Goal: Task Accomplishment & Management: Manage account settings

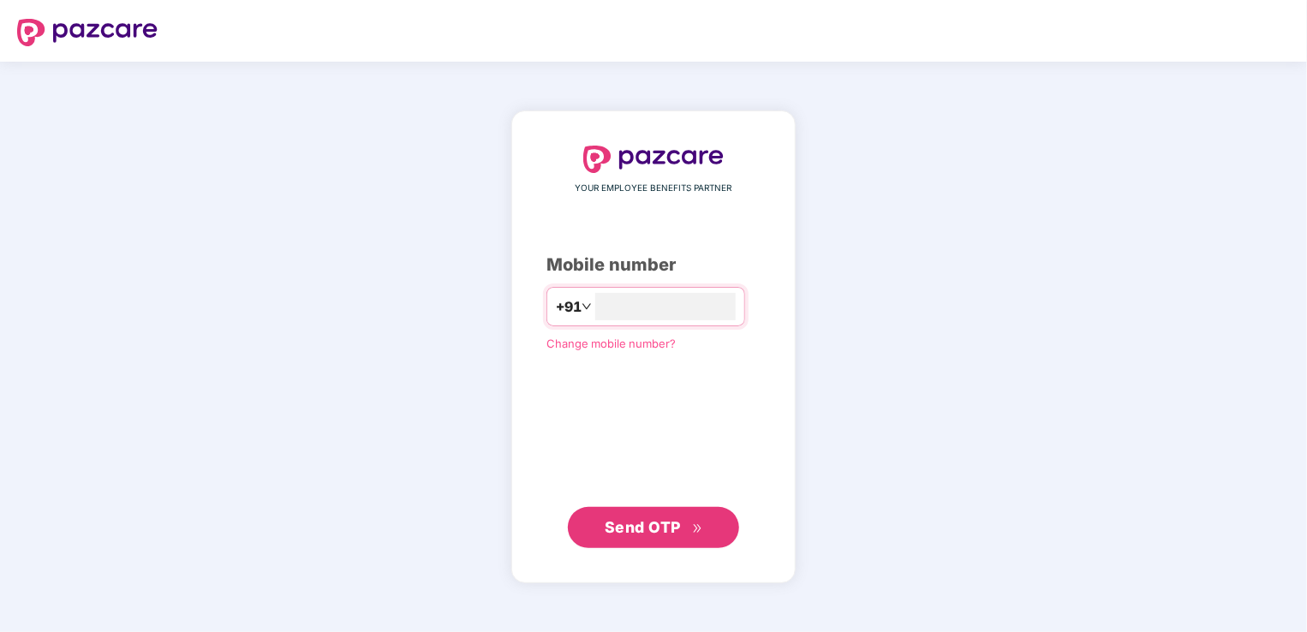
click at [408, 457] on div "YOUR EMPLOYEE BENEFITS PARTNER Mobile number +91 Change mobile number? Send OTP" at bounding box center [653, 347] width 1307 height 571
click at [284, 138] on div "YOUR EMPLOYEE BENEFITS PARTNER Mobile number +91 Change mobile number? Send OTP" at bounding box center [653, 347] width 1307 height 571
click at [600, 309] on input "number" at bounding box center [665, 306] width 141 height 27
type input "**********"
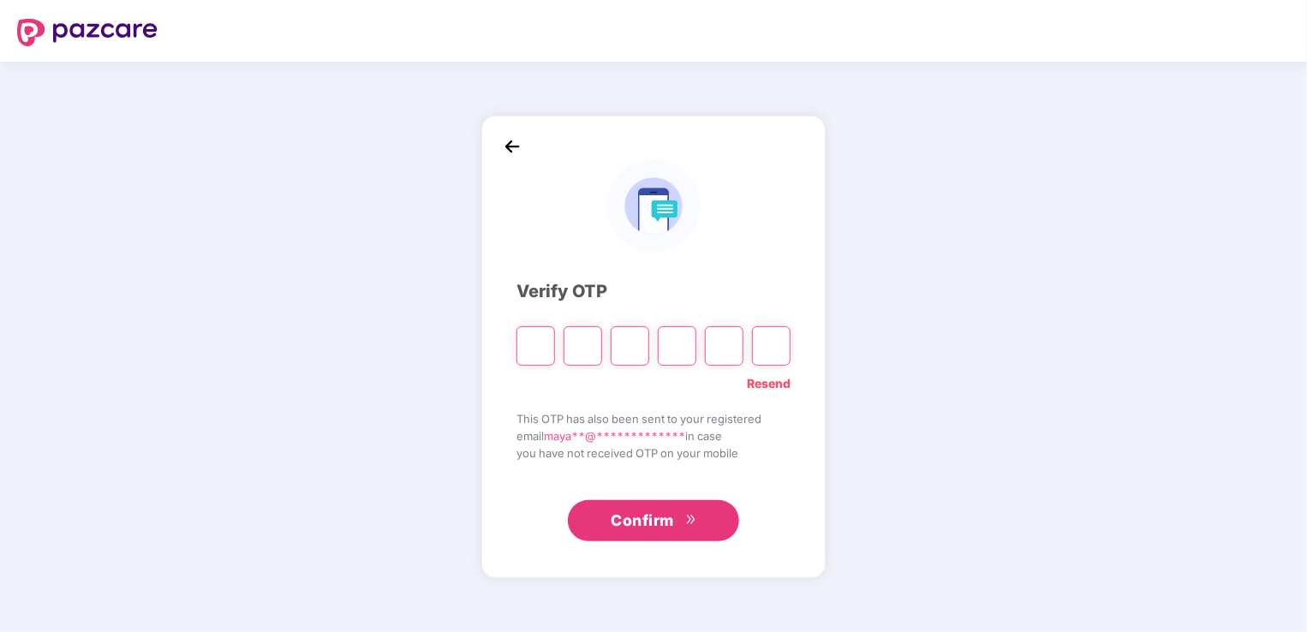
type input "*"
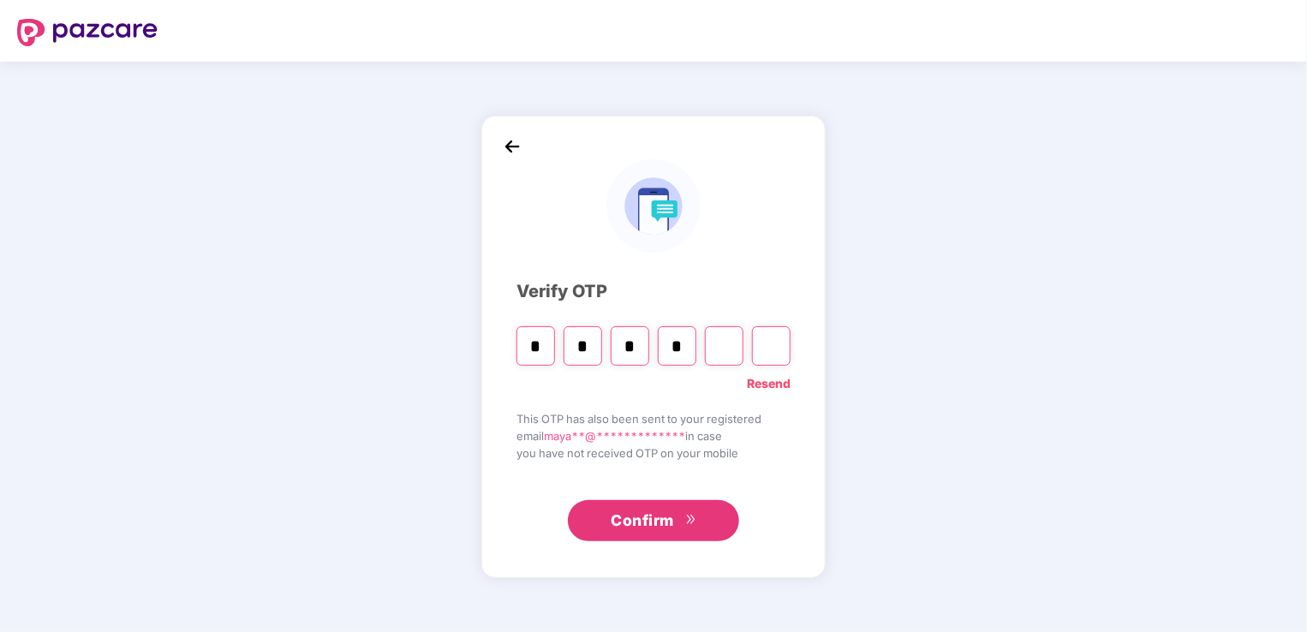
type input "*"
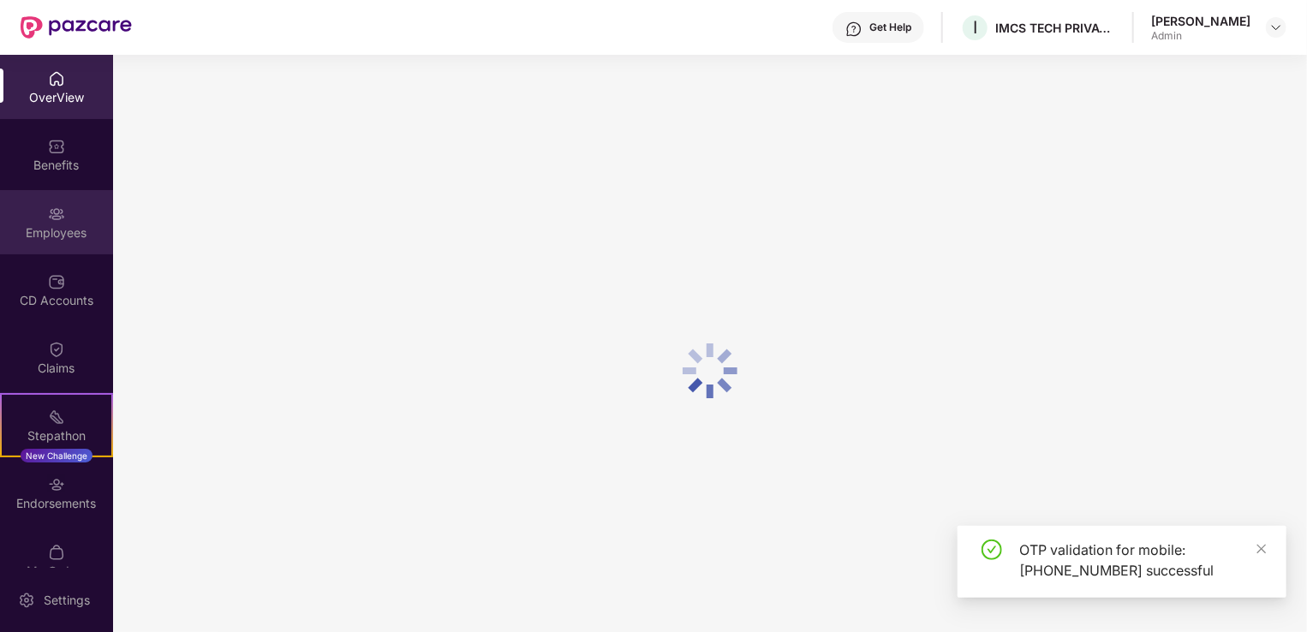
click at [63, 225] on div "Employees" at bounding box center [56, 232] width 113 height 17
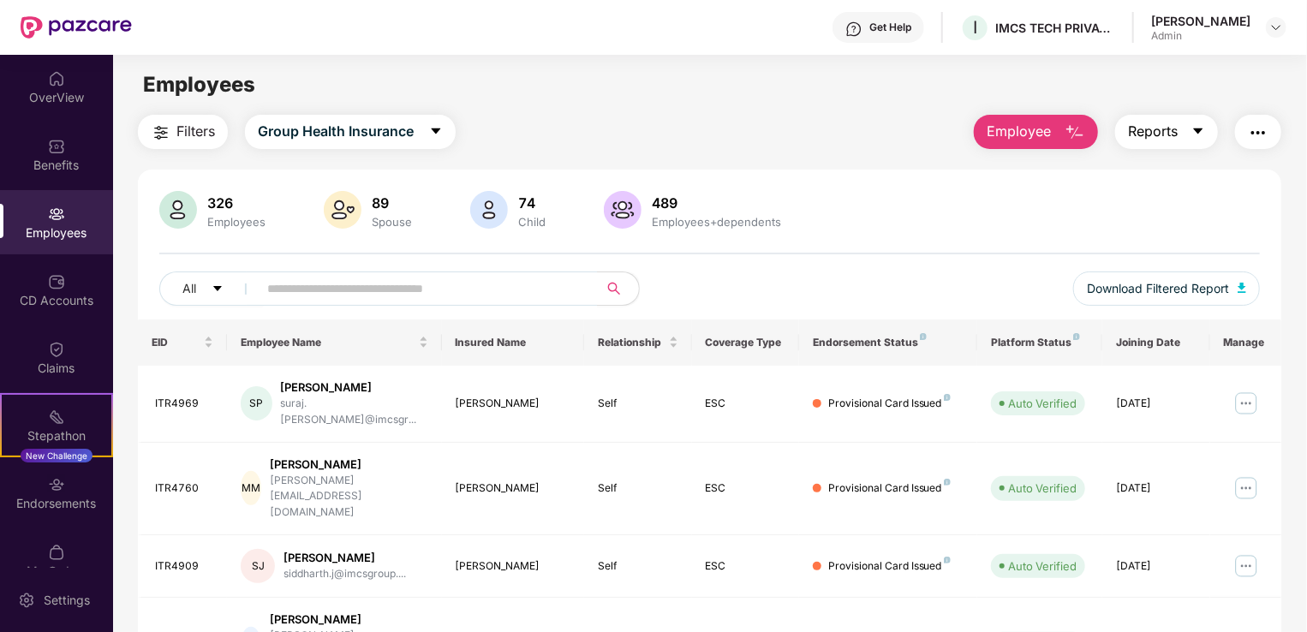
click at [1157, 131] on span "Reports" at bounding box center [1153, 131] width 50 height 21
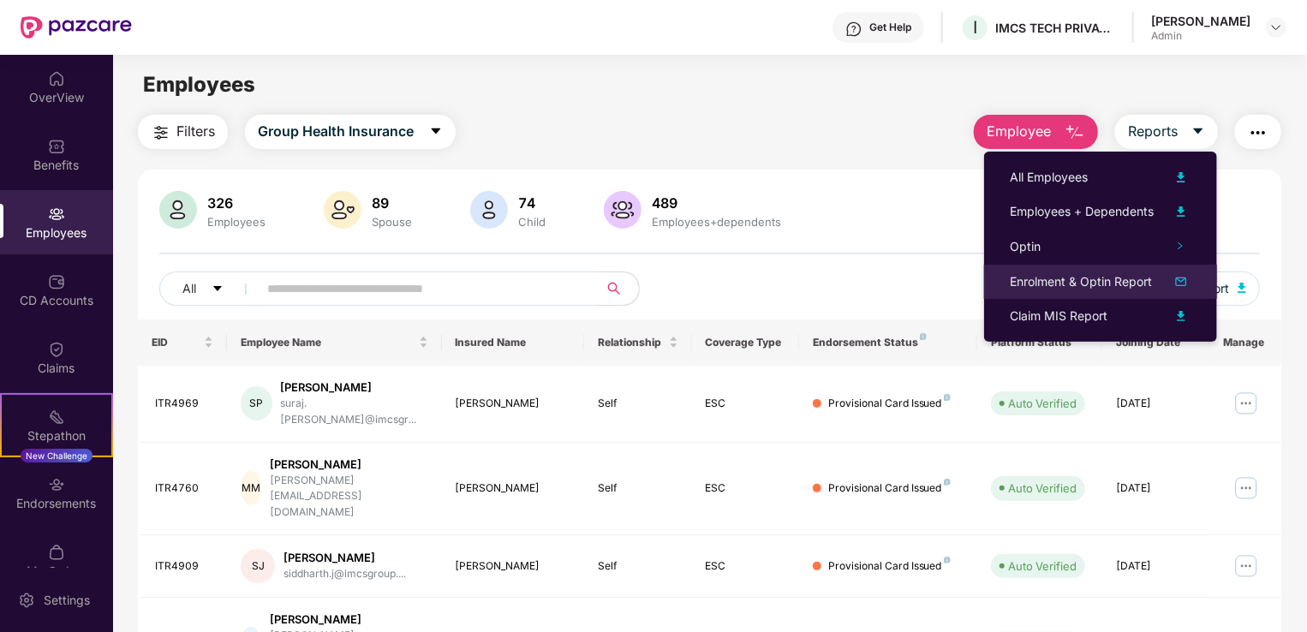
click at [1096, 287] on div "Enrolment & Optin Report" at bounding box center [1081, 281] width 142 height 19
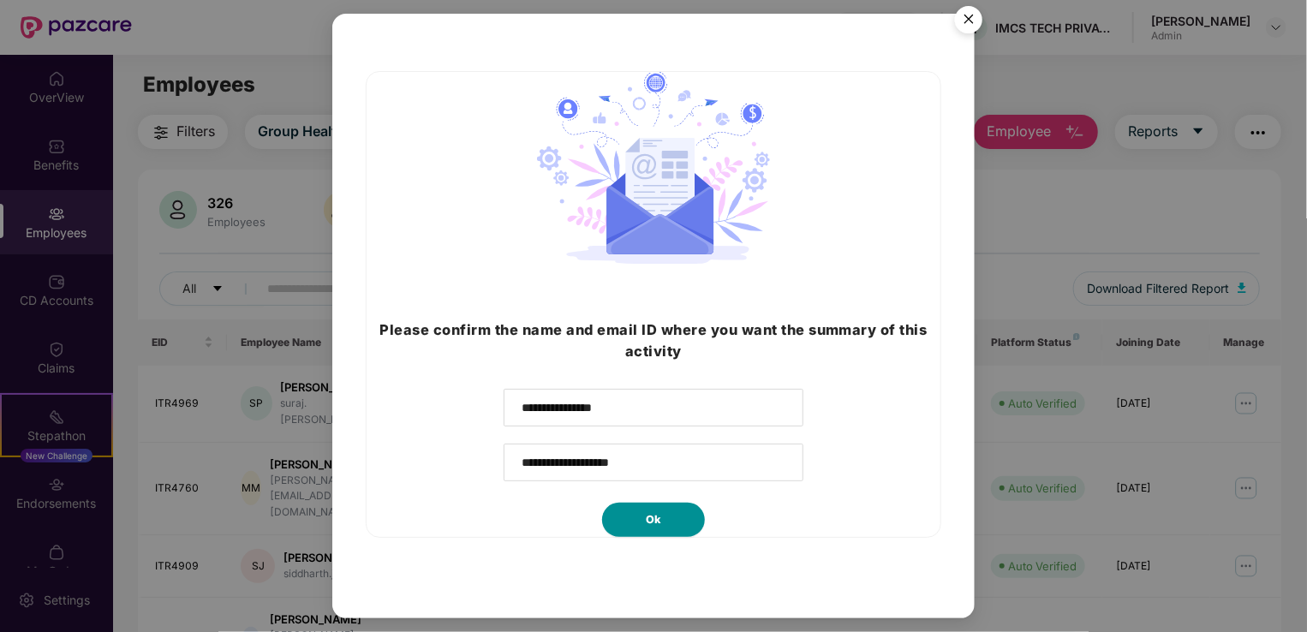
click at [668, 532] on button "Ok" at bounding box center [653, 520] width 103 height 34
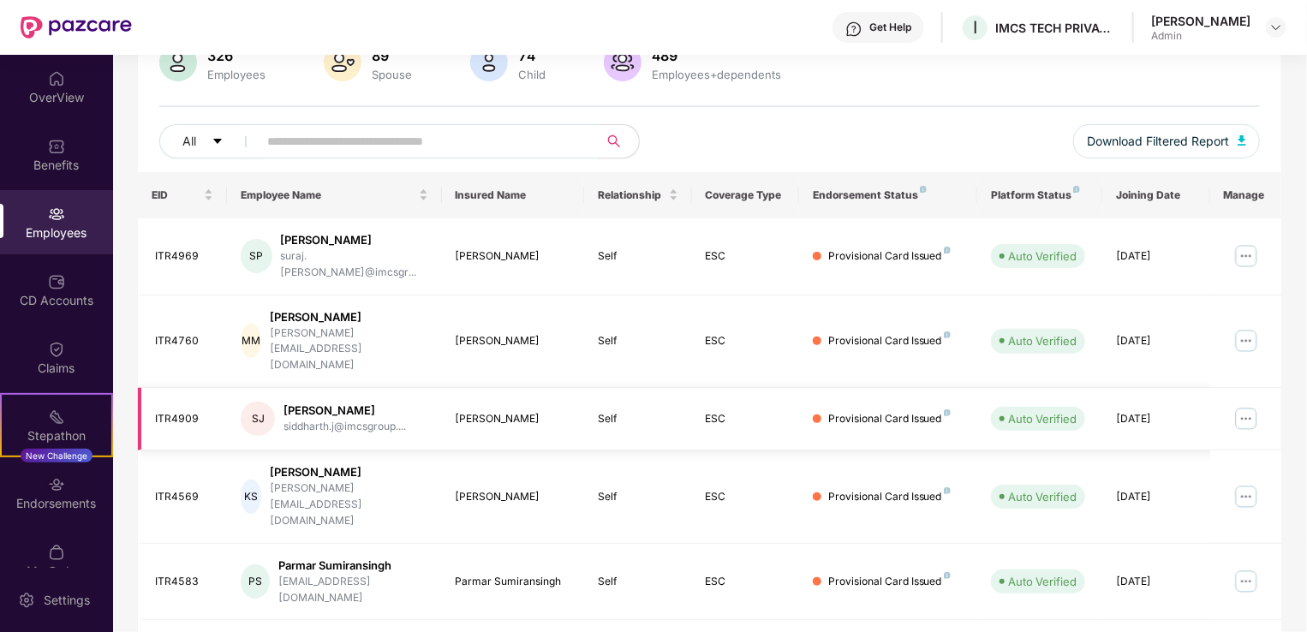
scroll to position [461, 0]
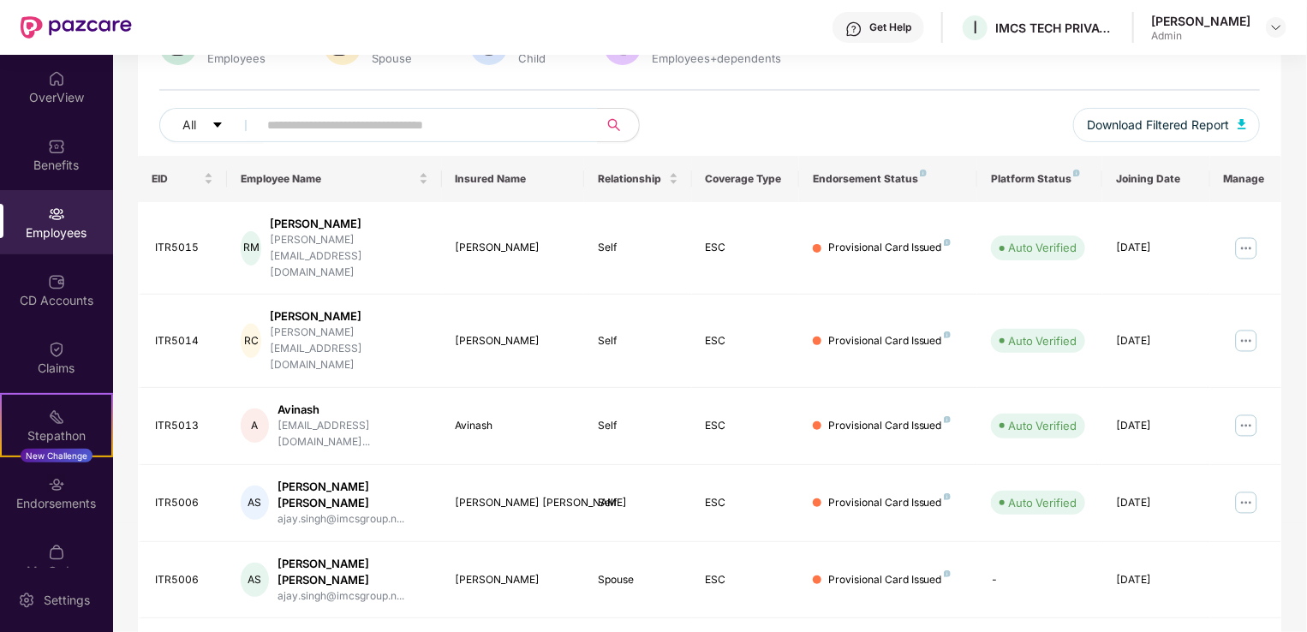
scroll to position [158, 0]
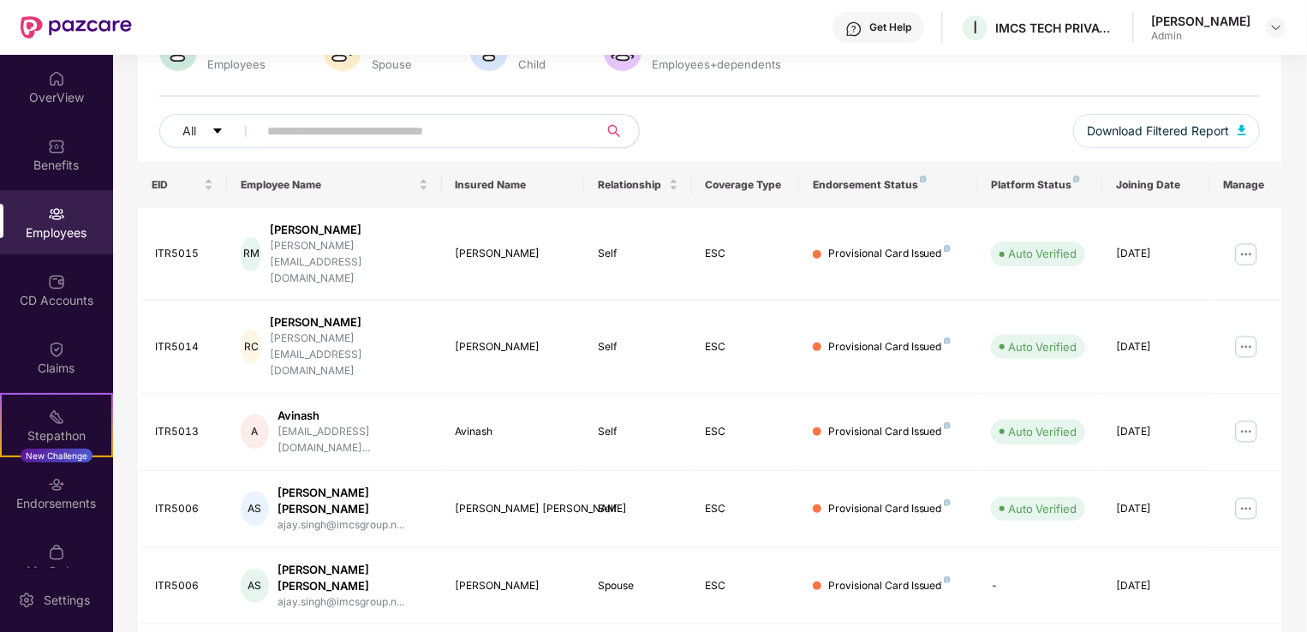
click at [417, 122] on input "text" at bounding box center [421, 131] width 308 height 26
click at [198, 131] on button "All" at bounding box center [211, 131] width 105 height 34
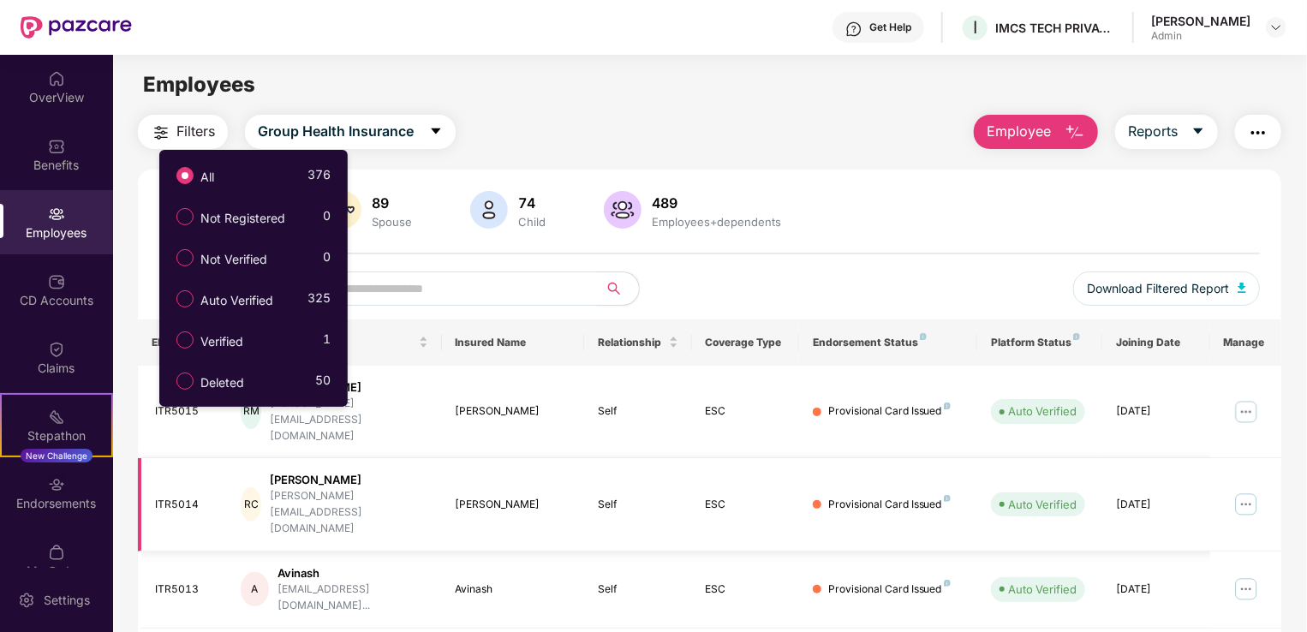
scroll to position [0, 0]
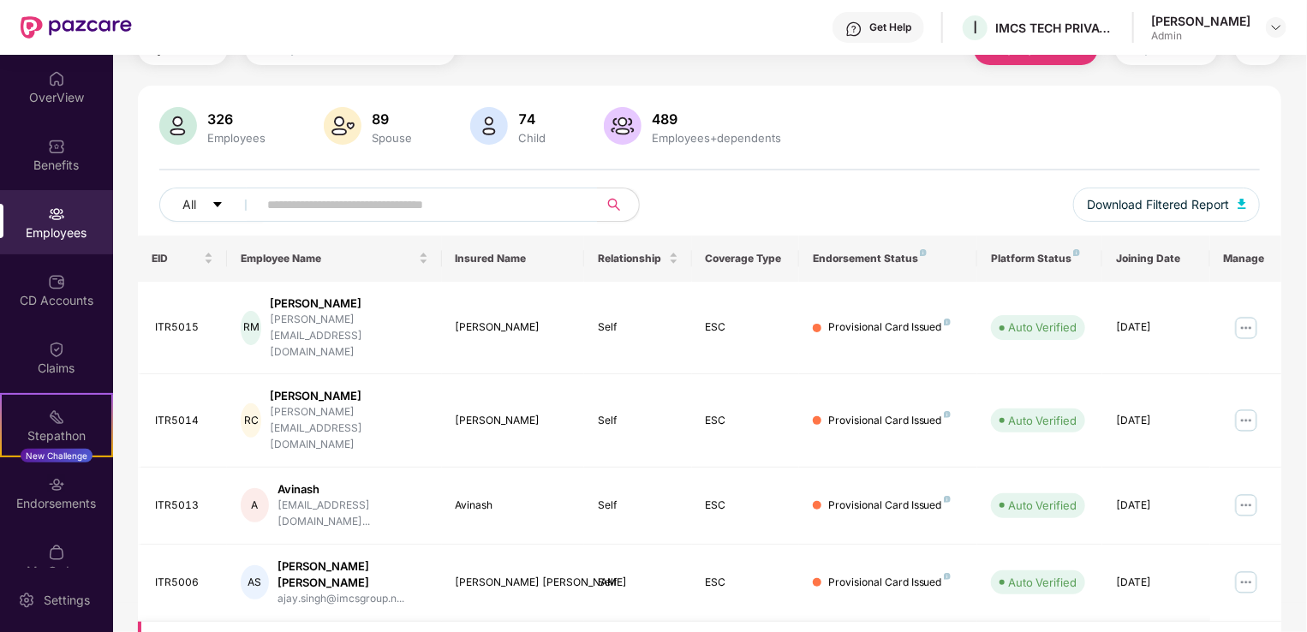
scroll to position [418, 0]
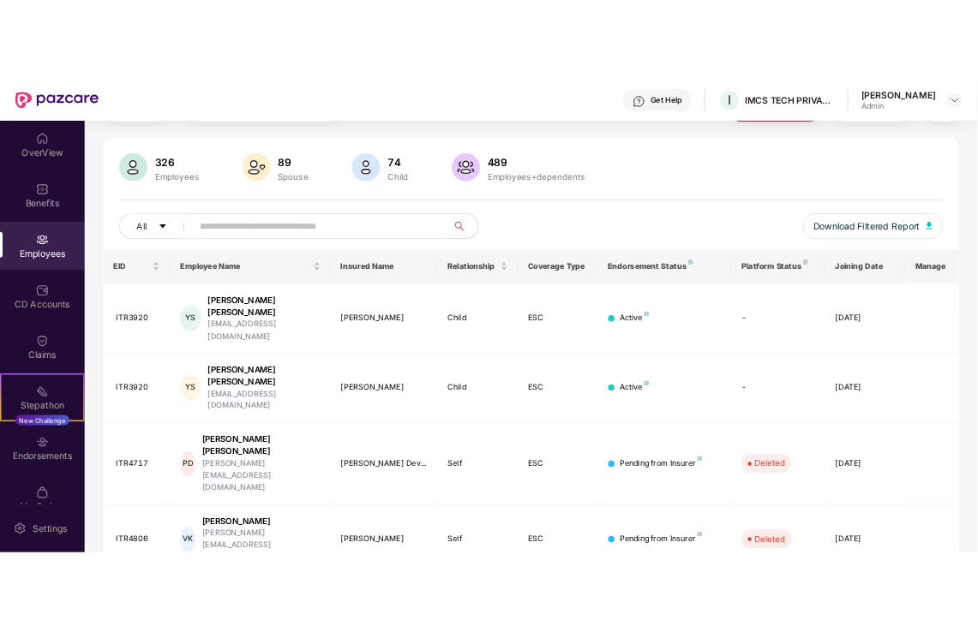
scroll to position [0, 0]
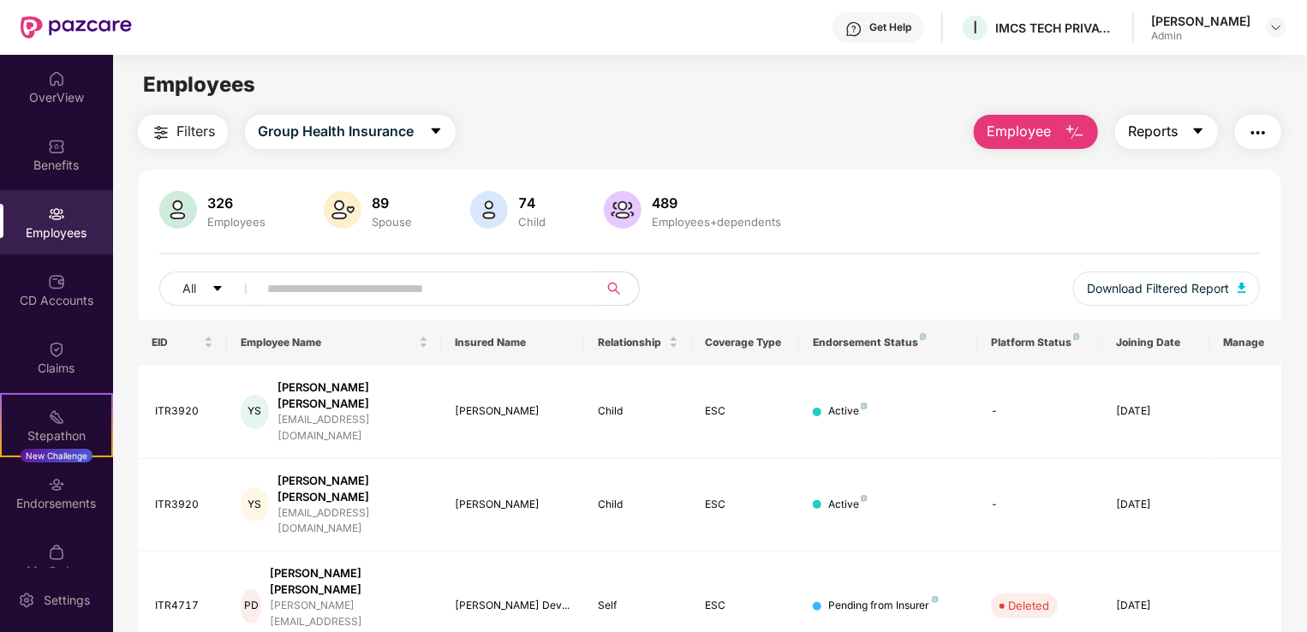
click at [1151, 135] on span "Reports" at bounding box center [1153, 131] width 50 height 21
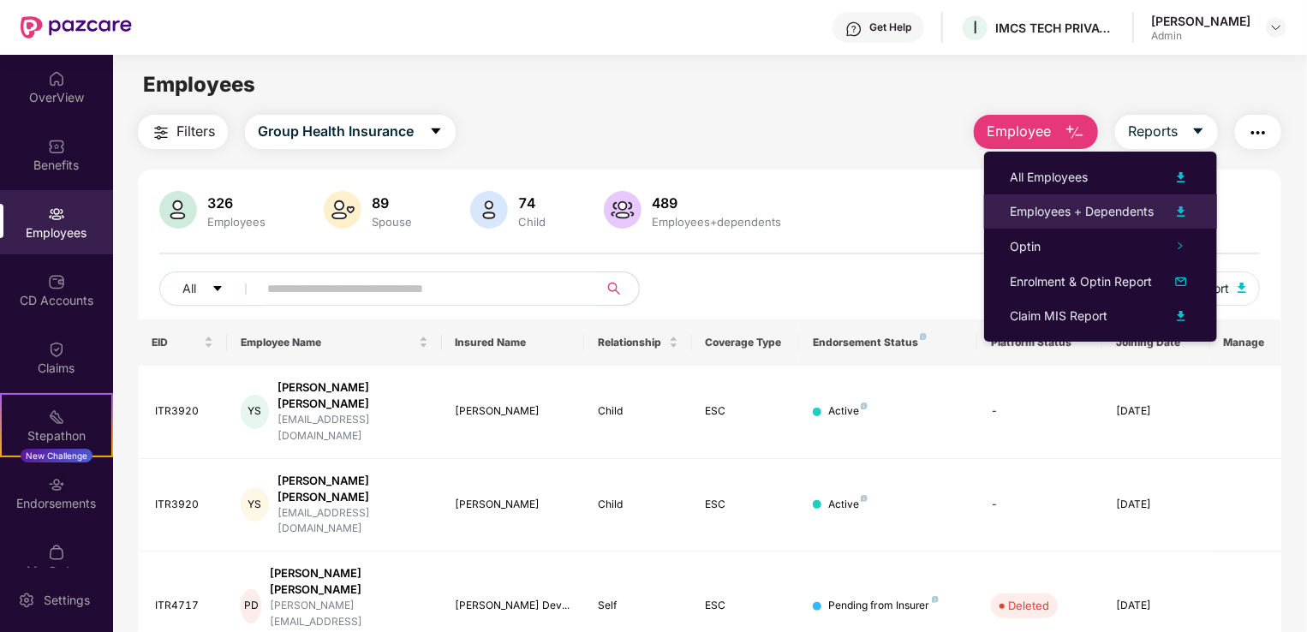
click at [1141, 204] on div "Employees + Dependents" at bounding box center [1082, 211] width 144 height 19
